Goal: Transaction & Acquisition: Book appointment/travel/reservation

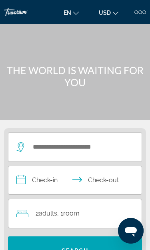
click at [137, 13] on div at bounding box center [137, 12] width 4 height 4
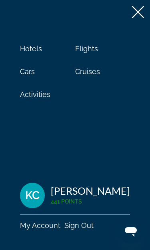
click at [34, 99] on span "Activities" at bounding box center [35, 94] width 30 height 8
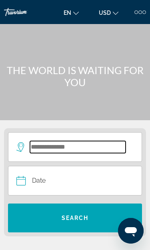
click at [106, 147] on input "Search widget" at bounding box center [78, 147] width 96 height 12
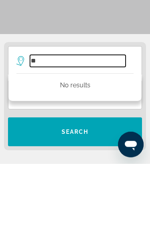
type input "*"
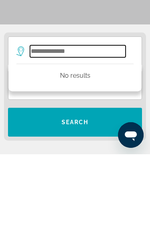
click at [94, 141] on input "Search widget" at bounding box center [78, 147] width 96 height 12
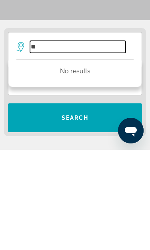
type input "*"
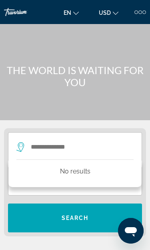
click at [138, 12] on div at bounding box center [137, 12] width 4 height 4
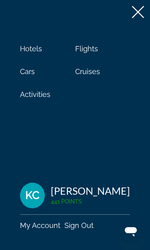
click at [38, 96] on span "Activities" at bounding box center [35, 94] width 30 height 8
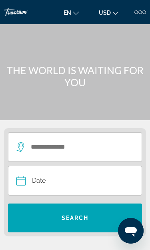
click at [85, 182] on button "Date Sep *** *** *** *** *** *** *** *** *** *** *** *** 2025 **** **** **** **…" at bounding box center [74, 180] width 117 height 29
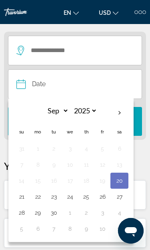
scroll to position [100, 0]
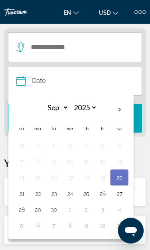
click at [124, 176] on button "20" at bounding box center [119, 177] width 9 height 11
type input "**********"
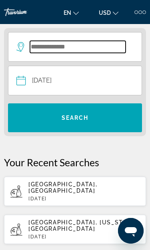
click at [91, 49] on input "Search widget" at bounding box center [78, 47] width 96 height 12
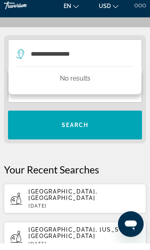
click at [104, 125] on span "Search widget" at bounding box center [75, 131] width 134 height 19
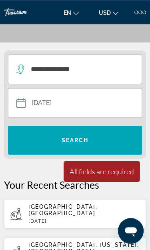
scroll to position [78, 0]
click at [102, 145] on span "Search widget" at bounding box center [75, 140] width 134 height 19
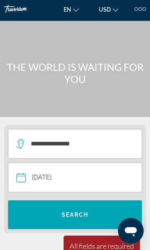
scroll to position [0, 0]
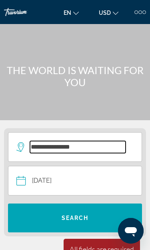
click at [111, 150] on input "**********" at bounding box center [78, 147] width 96 height 12
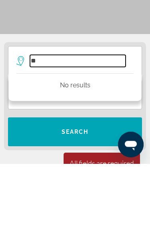
type input "*"
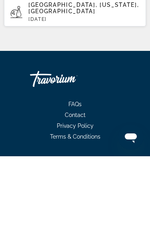
scroll to position [218, 0]
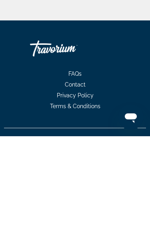
click at [125, 134] on div "Hotels Flights Cars Cruises Activities FAQs Contact Privacy Policy Terms & Cond…" at bounding box center [75, 187] width 142 height 107
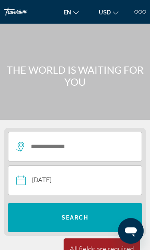
scroll to position [0, 0]
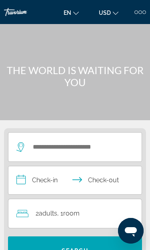
click at [139, 14] on div at bounding box center [141, 12] width 12 height 4
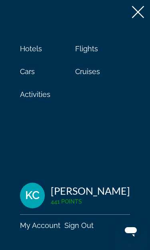
click at [45, 97] on span "Activities" at bounding box center [35, 94] width 30 height 8
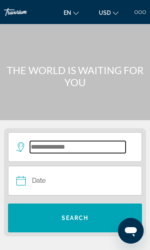
click at [100, 151] on input "Search widget" at bounding box center [78, 147] width 96 height 12
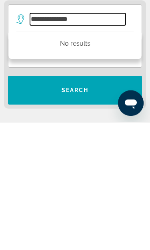
type input "**********"
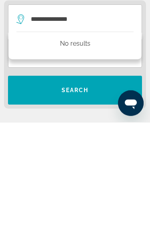
click at [101, 208] on span "Search widget" at bounding box center [75, 217] width 134 height 19
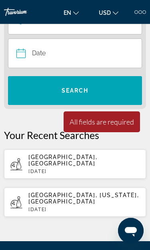
click at [101, 60] on button "Date Sep *** *** *** *** *** *** *** *** *** *** *** *** 2025 **** **** **** **…" at bounding box center [74, 53] width 117 height 29
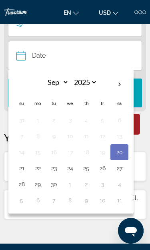
scroll to position [100, 0]
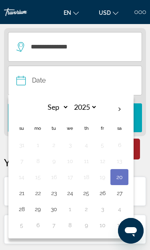
click at [124, 180] on button "20" at bounding box center [119, 177] width 9 height 11
type input "**********"
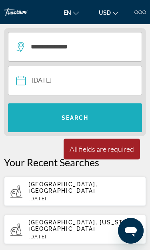
click at [101, 120] on span "Search widget" at bounding box center [75, 117] width 134 height 19
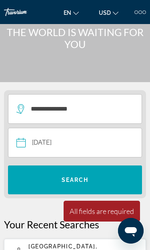
scroll to position [33, 0]
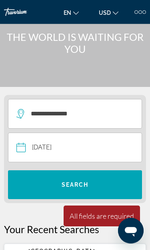
click at [135, 12] on div at bounding box center [137, 12] width 4 height 4
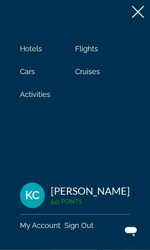
scroll to position [34, 0]
click at [28, 99] on span "Activities" at bounding box center [35, 94] width 30 height 8
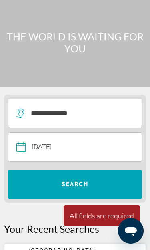
scroll to position [0, 0]
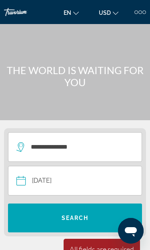
click at [20, 151] on icon "Search widget" at bounding box center [21, 147] width 10 height 10
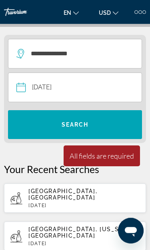
scroll to position [100, 0]
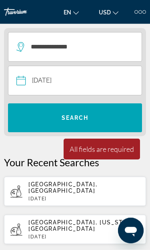
click at [21, 51] on icon "Search widget" at bounding box center [21, 47] width 10 height 10
click at [15, 48] on app-activities-destinations-search "**********" at bounding box center [75, 47] width 134 height 30
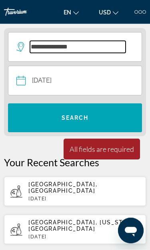
click at [125, 46] on input "**********" at bounding box center [78, 47] width 96 height 12
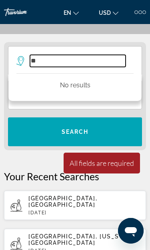
type input "*"
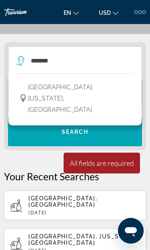
click at [105, 90] on button "[GEOGRAPHIC_DATA], [US_STATE], [GEOGRAPHIC_DATA]" at bounding box center [74, 99] width 117 height 38
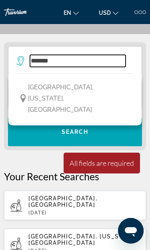
type input "**********"
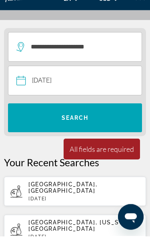
click at [113, 122] on span "Search widget" at bounding box center [75, 131] width 134 height 19
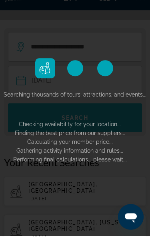
scroll to position [100, 0]
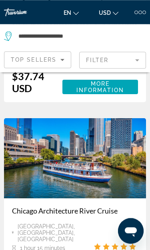
scroll to position [303, 0]
